Goal: Information Seeking & Learning: Find contact information

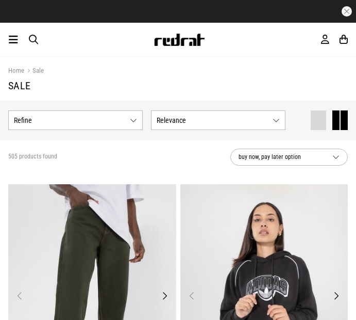
drag, startPoint x: 181, startPoint y: 38, endPoint x: 197, endPoint y: 37, distance: 16.1
click at [181, 38] on img at bounding box center [180, 40] width 52 height 12
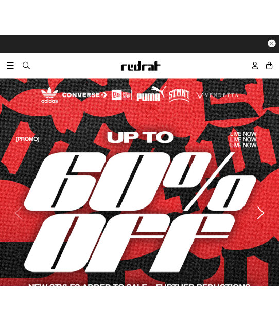
scroll to position [40, 0]
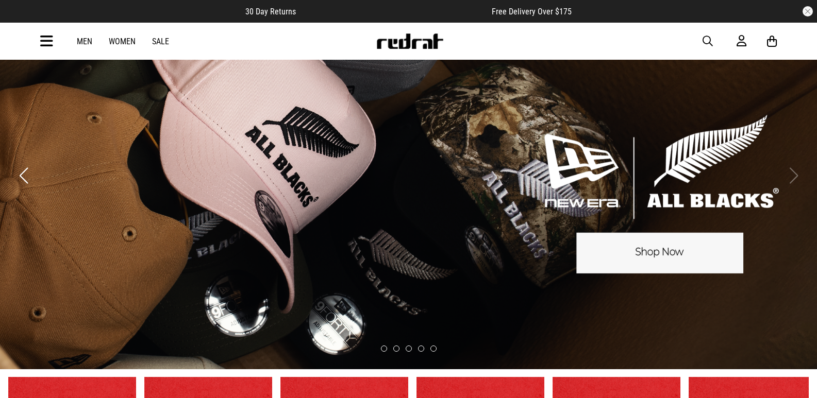
click at [29, 176] on button "Previous slide" at bounding box center [23, 175] width 14 height 23
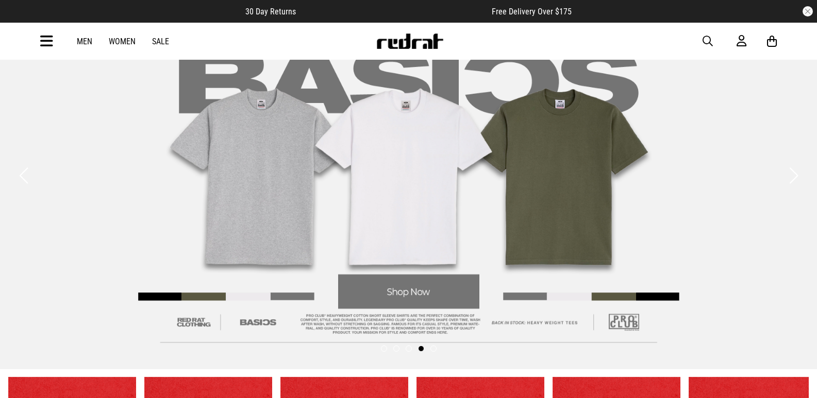
click at [29, 176] on button "Previous slide" at bounding box center [23, 175] width 14 height 23
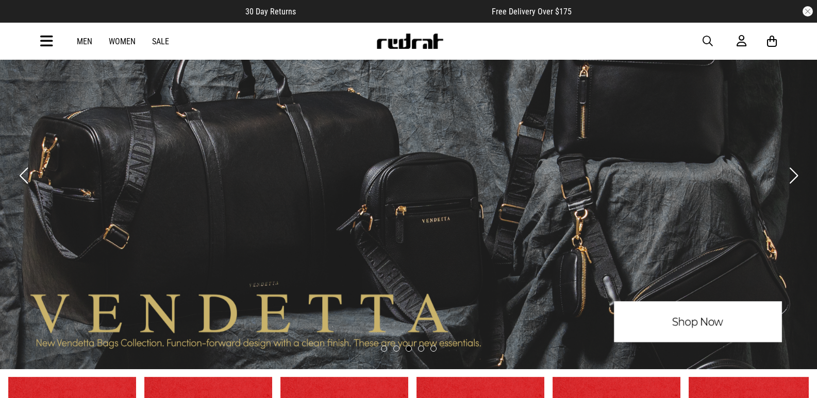
click at [29, 176] on button "Previous slide" at bounding box center [23, 175] width 14 height 23
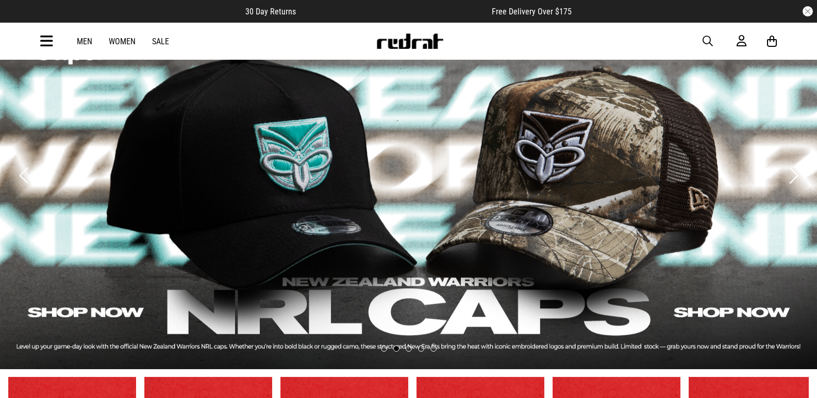
click at [28, 176] on button "Previous slide" at bounding box center [23, 175] width 14 height 23
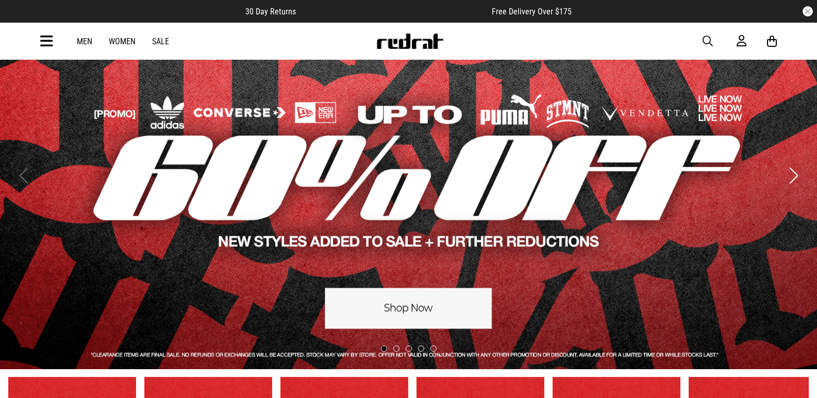
click at [279, 302] on link "1 / 5" at bounding box center [408, 176] width 817 height 388
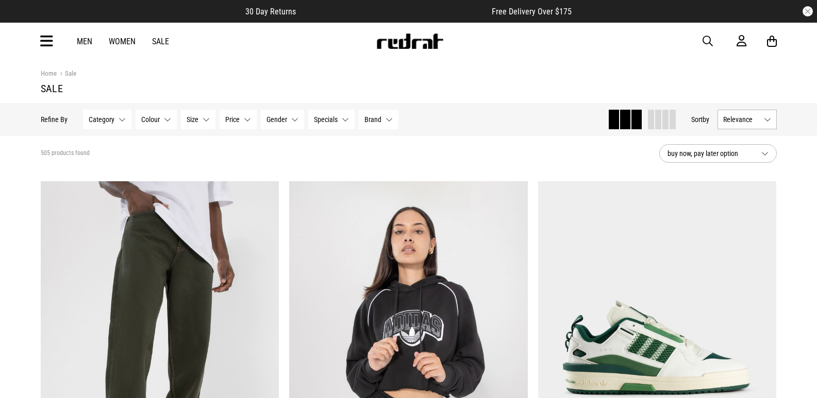
click at [388, 122] on button "Brand None selected" at bounding box center [379, 120] width 40 height 20
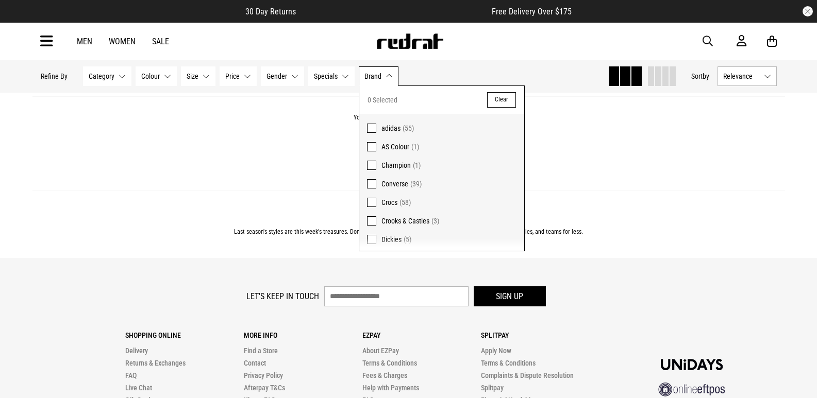
scroll to position [3450, 0]
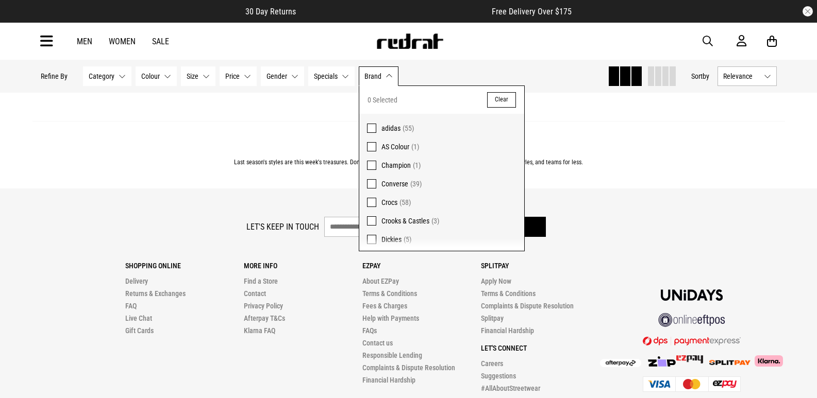
click at [697, 239] on div "Let's keep in touch Sign up" at bounding box center [409, 229] width 736 height 25
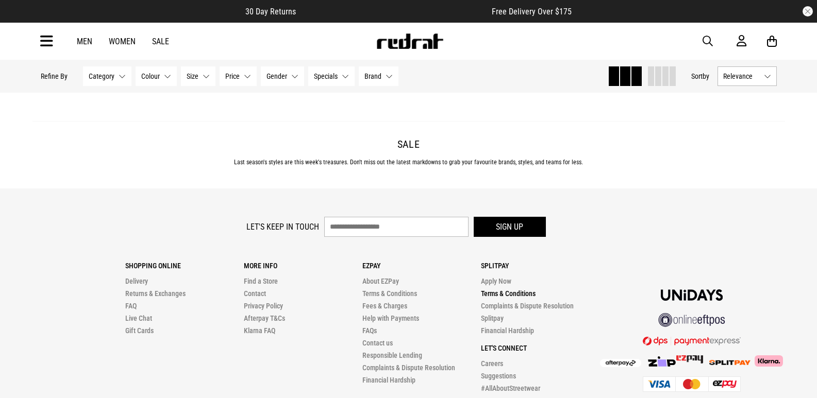
click at [510, 298] on link "Terms & Conditions" at bounding box center [508, 294] width 55 height 8
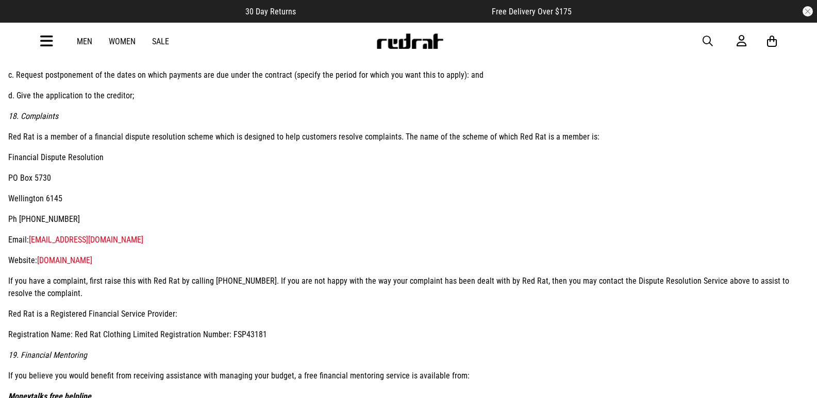
scroll to position [2629, 0]
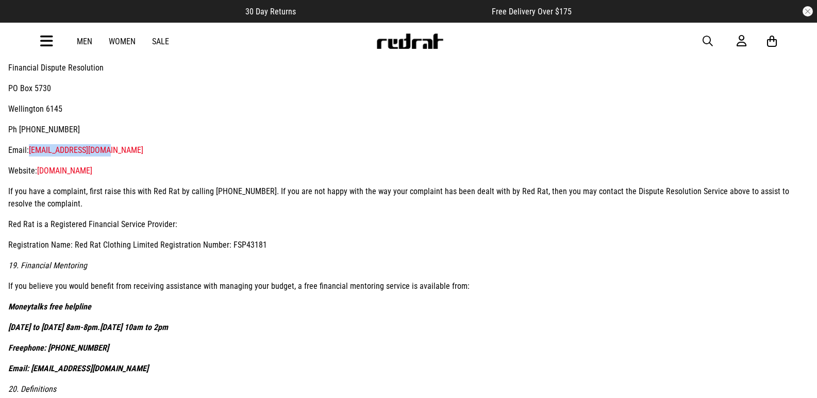
drag, startPoint x: 99, startPoint y: 124, endPoint x: 26, endPoint y: 124, distance: 73.2
click at [26, 144] on p "Email: [EMAIL_ADDRESS][DOMAIN_NAME]" at bounding box center [408, 150] width 800 height 12
copy link "[EMAIL_ADDRESS][DOMAIN_NAME]"
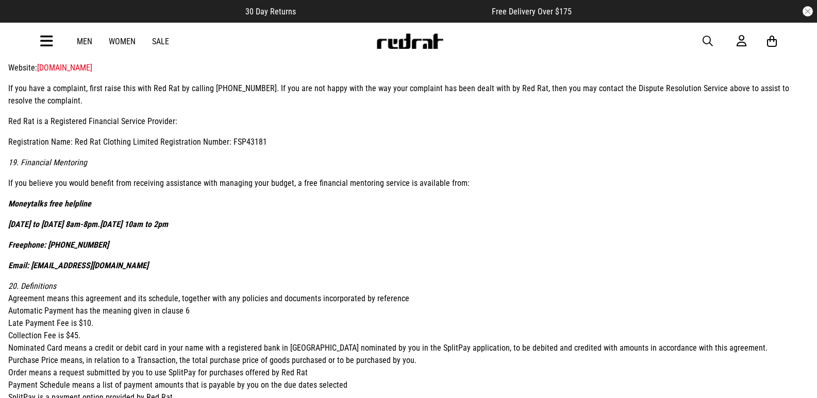
scroll to position [2526, 0]
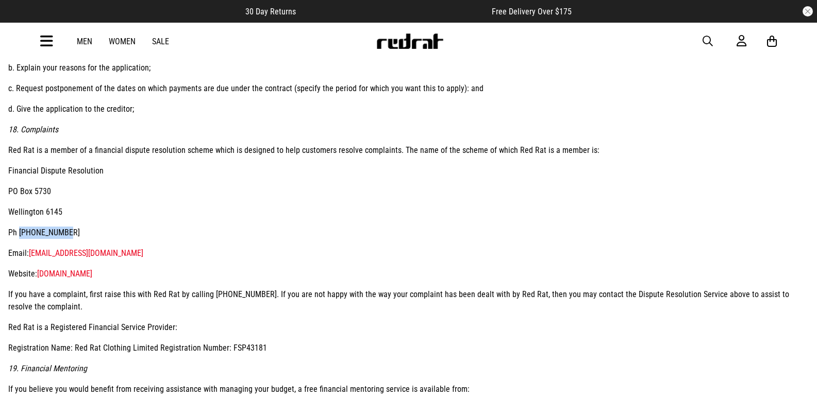
drag, startPoint x: 61, startPoint y: 205, endPoint x: 15, endPoint y: 203, distance: 45.9
click at [15, 227] on p "Ph [PHONE_NUMBER]" at bounding box center [408, 233] width 800 height 12
copy p "0508 337 337"
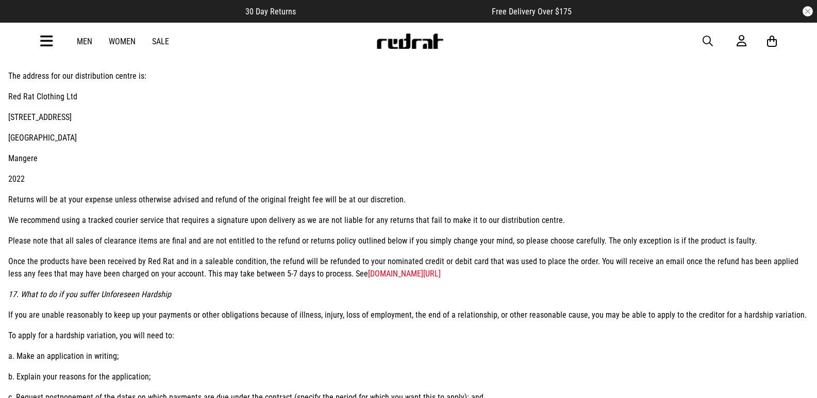
scroll to position [2113, 0]
